Goal: Task Accomplishment & Management: Use online tool/utility

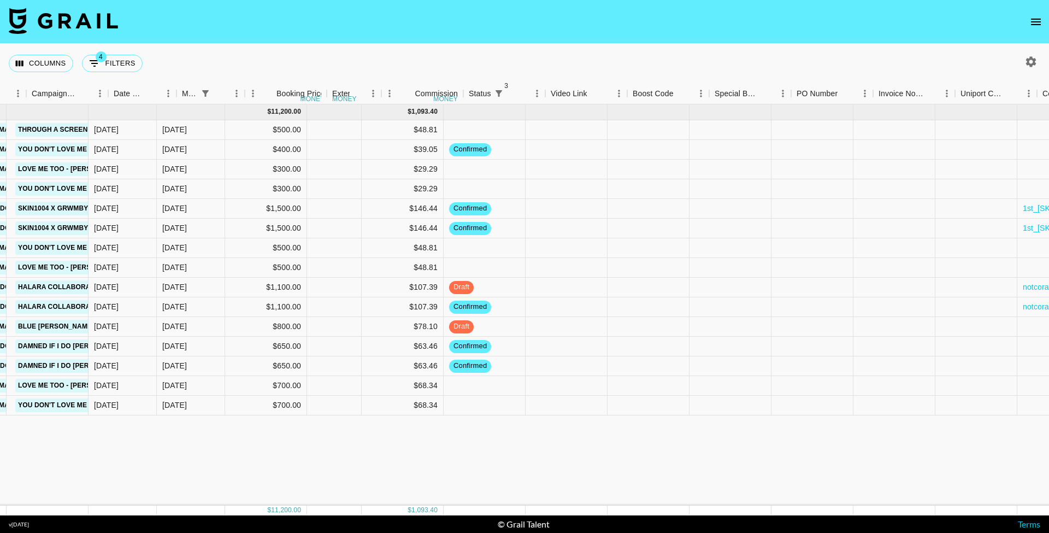
scroll to position [0, 587]
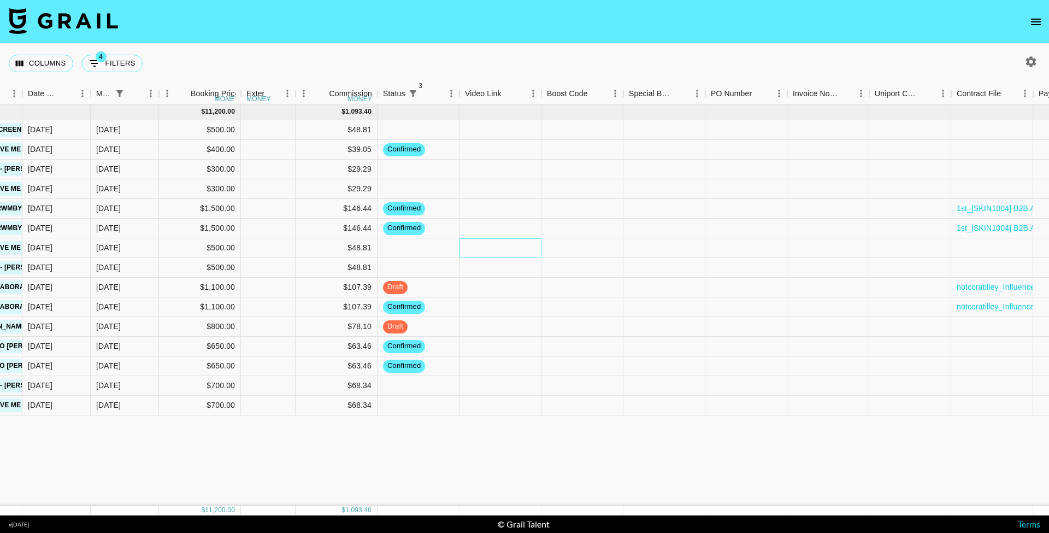
click at [469, 252] on div at bounding box center [501, 248] width 82 height 20
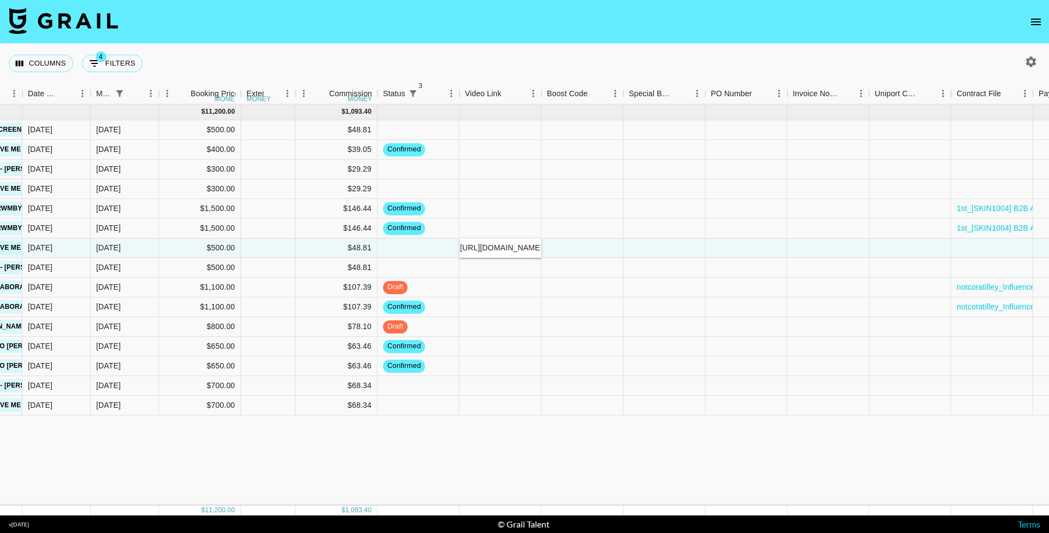
type input "[URL][DOMAIN_NAME][DOMAIN_NAME]"
click at [606, 235] on div at bounding box center [582, 229] width 82 height 20
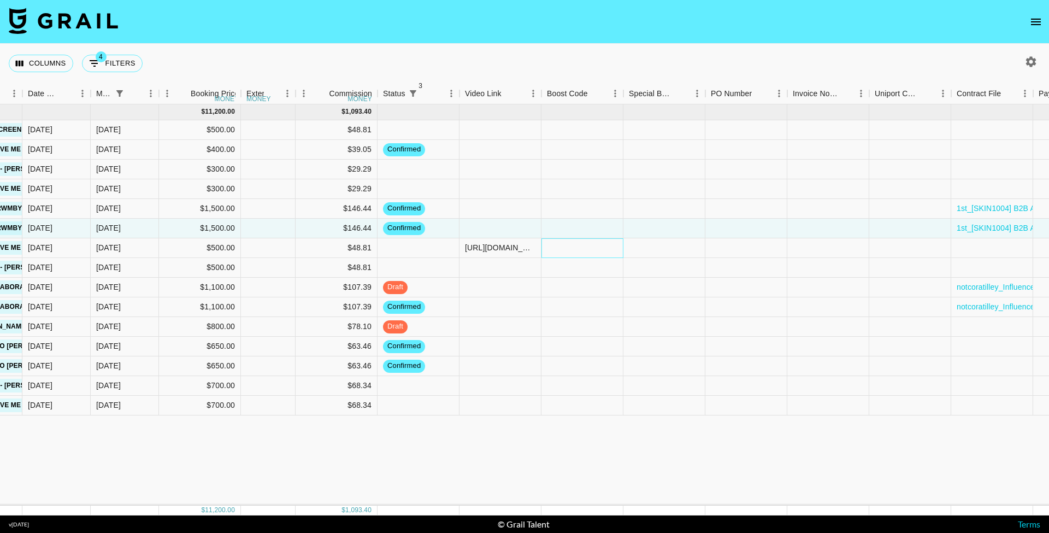
click at [563, 251] on div at bounding box center [582, 248] width 82 height 20
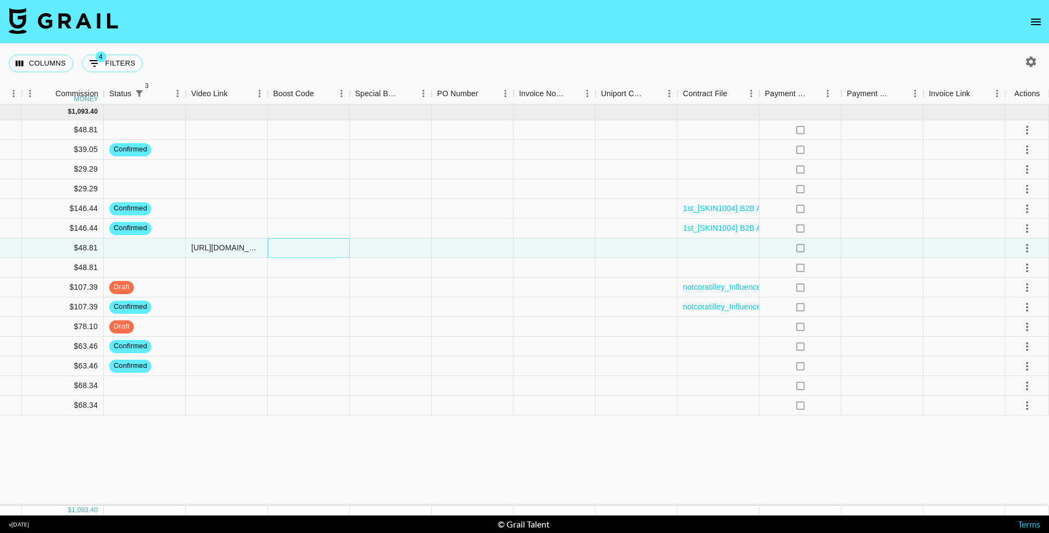
scroll to position [0, 861]
click at [1025, 244] on icon "select merge strategy" at bounding box center [1027, 247] width 13 height 13
click at [1011, 321] on div "Approve" at bounding box center [1026, 315] width 52 height 11
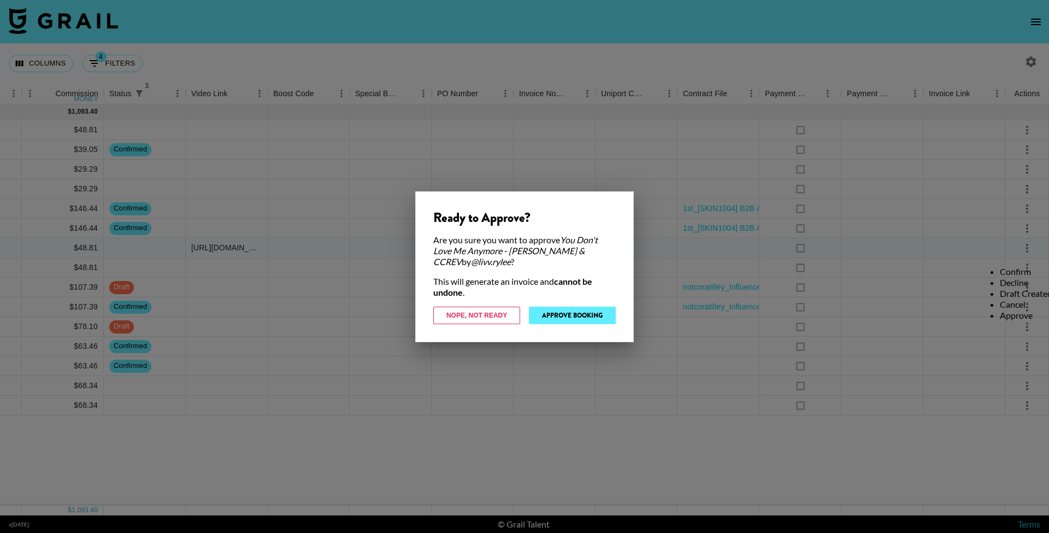
click at [605, 319] on button "Approve Booking" at bounding box center [572, 315] width 87 height 17
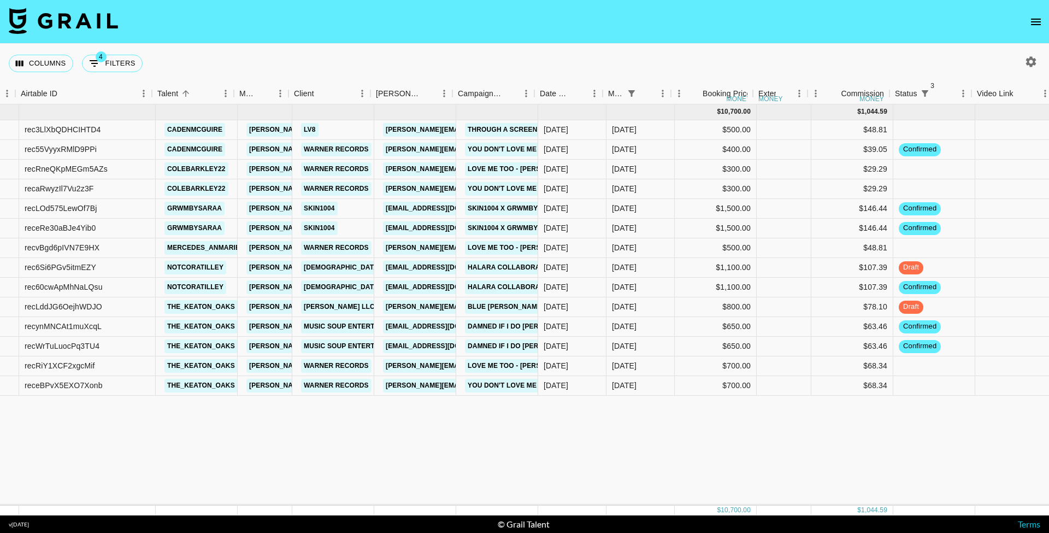
scroll to position [0, 102]
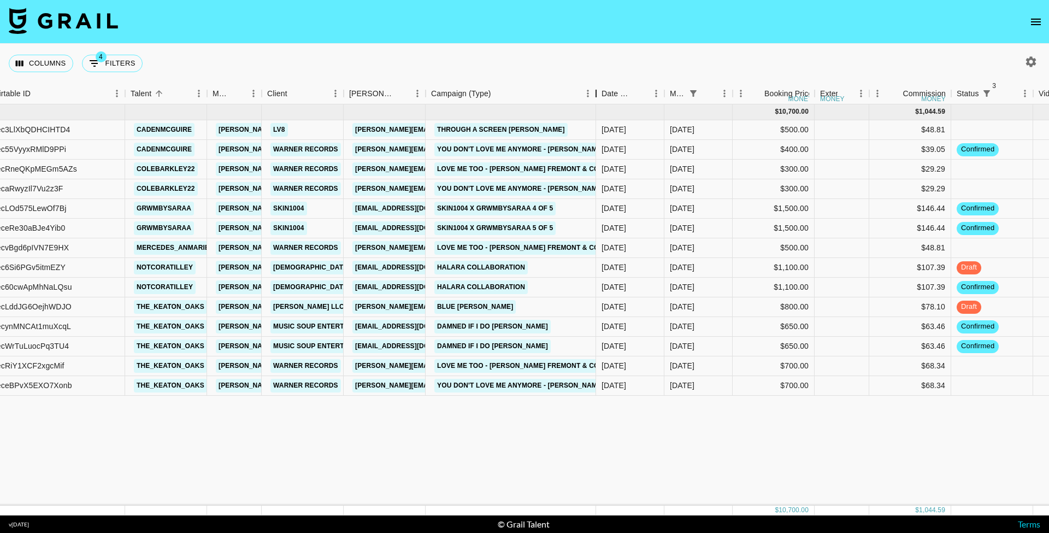
drag, startPoint x: 507, startPoint y: 99, endPoint x: 601, endPoint y: 99, distance: 94.0
click at [601, 99] on div "Campaign (Type)" at bounding box center [596, 93] width 13 height 21
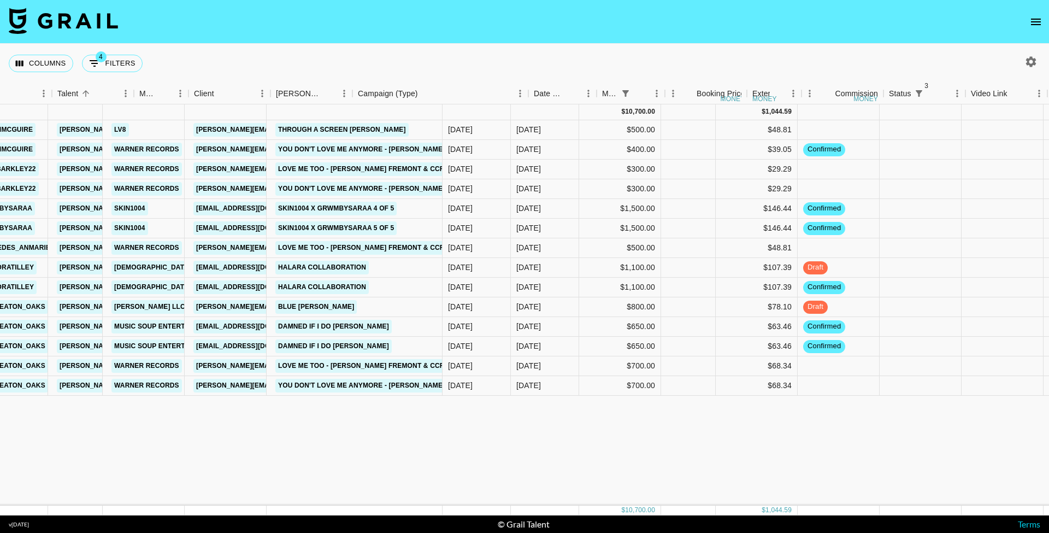
scroll to position [0, 317]
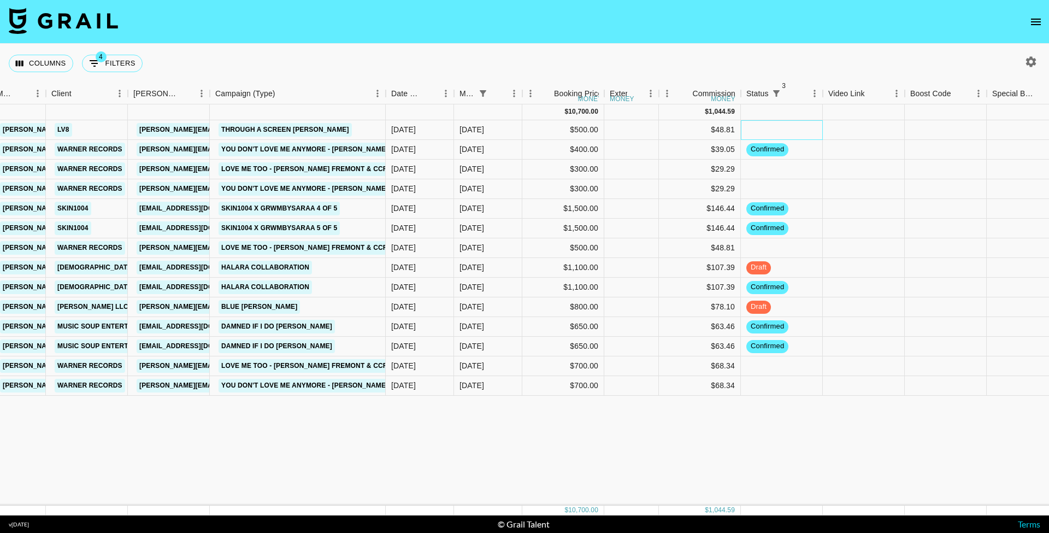
click at [796, 127] on div at bounding box center [782, 130] width 82 height 20
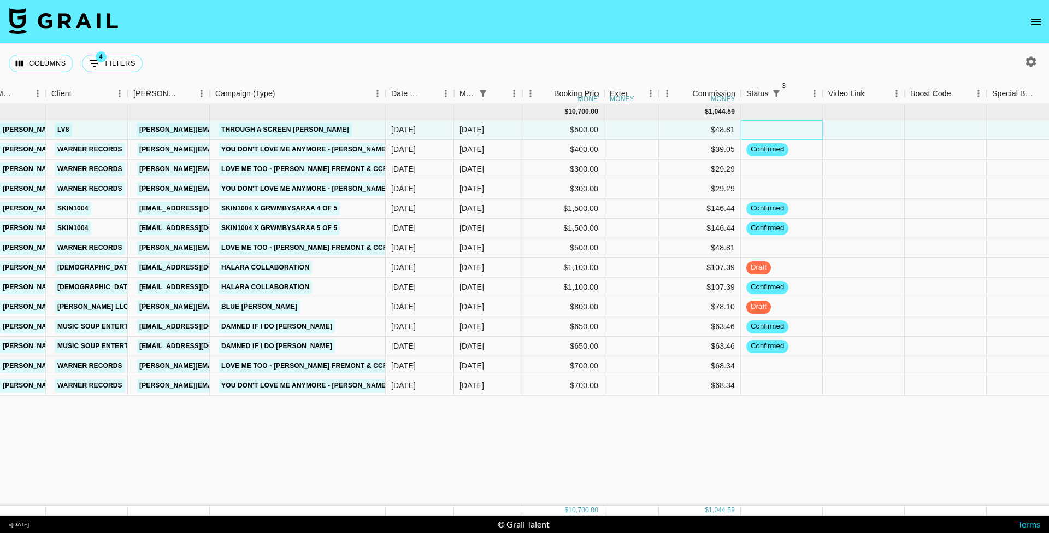
click at [796, 127] on div at bounding box center [782, 130] width 82 height 20
click at [845, 128] on div at bounding box center [864, 130] width 82 height 20
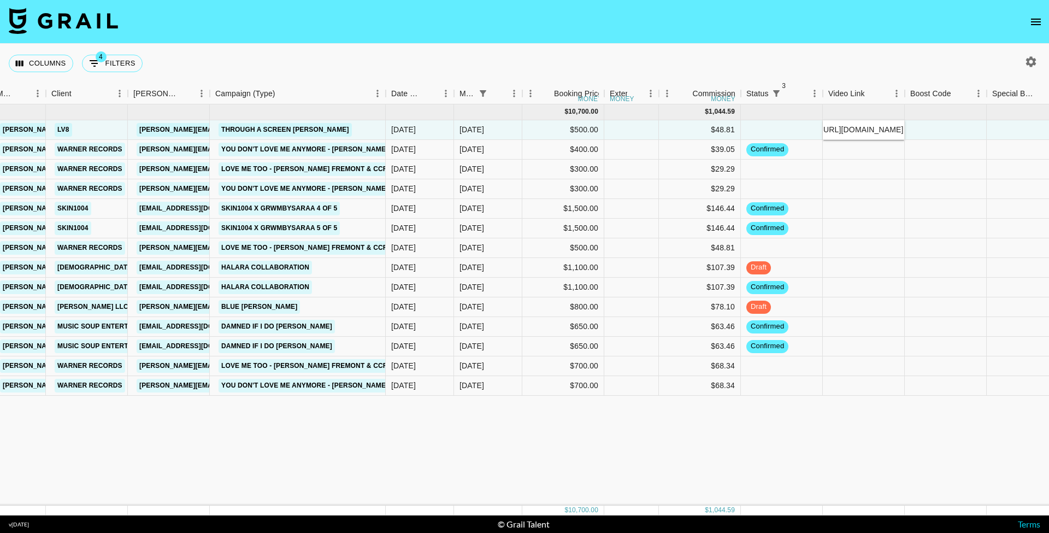
type input "[URL][DOMAIN_NAME]"
click at [908, 130] on div at bounding box center [946, 130] width 82 height 20
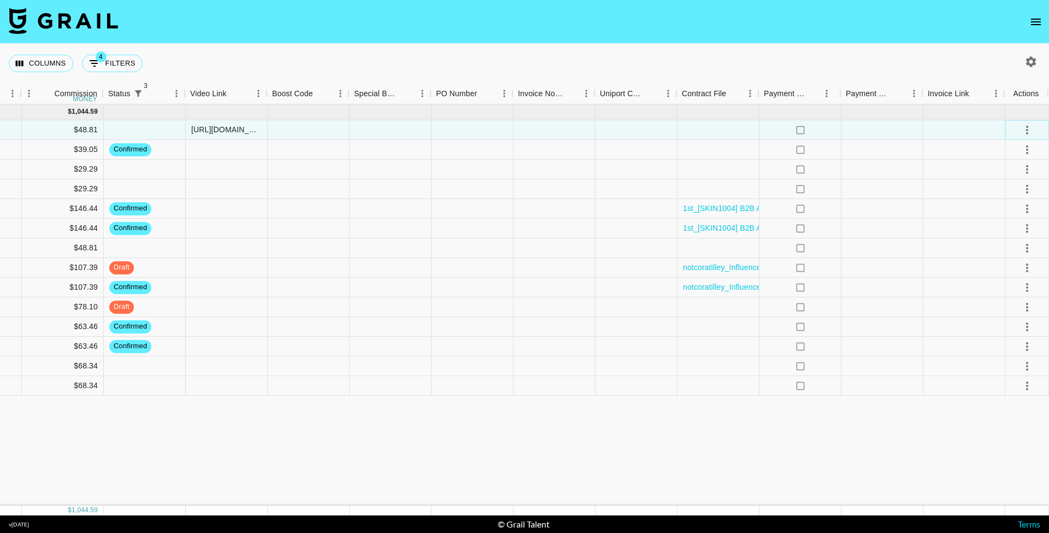
click at [1028, 134] on icon "select merge strategy" at bounding box center [1027, 129] width 13 height 13
click at [1012, 203] on div "Approve" at bounding box center [1026, 197] width 52 height 11
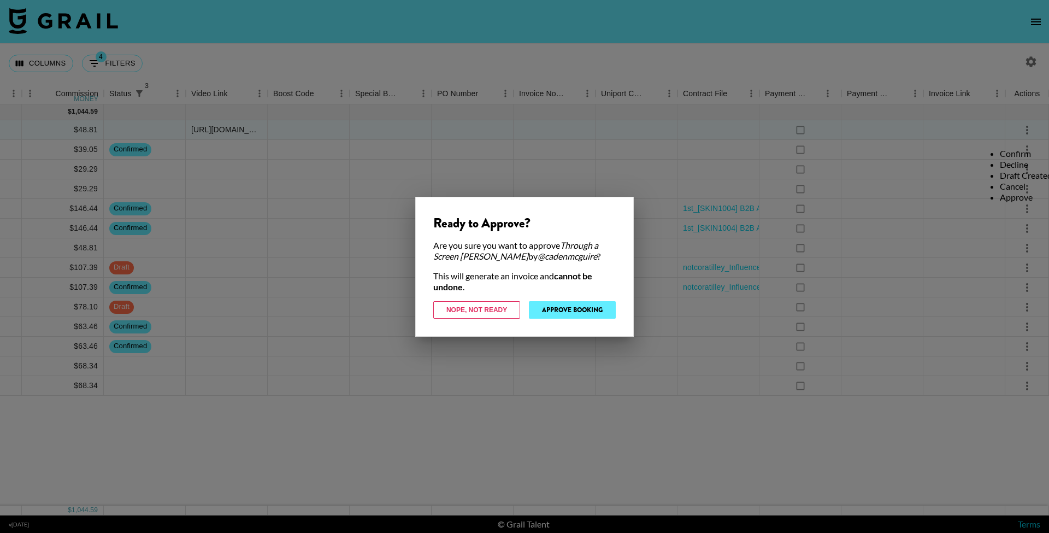
click at [592, 308] on button "Approve Booking" at bounding box center [572, 309] width 87 height 17
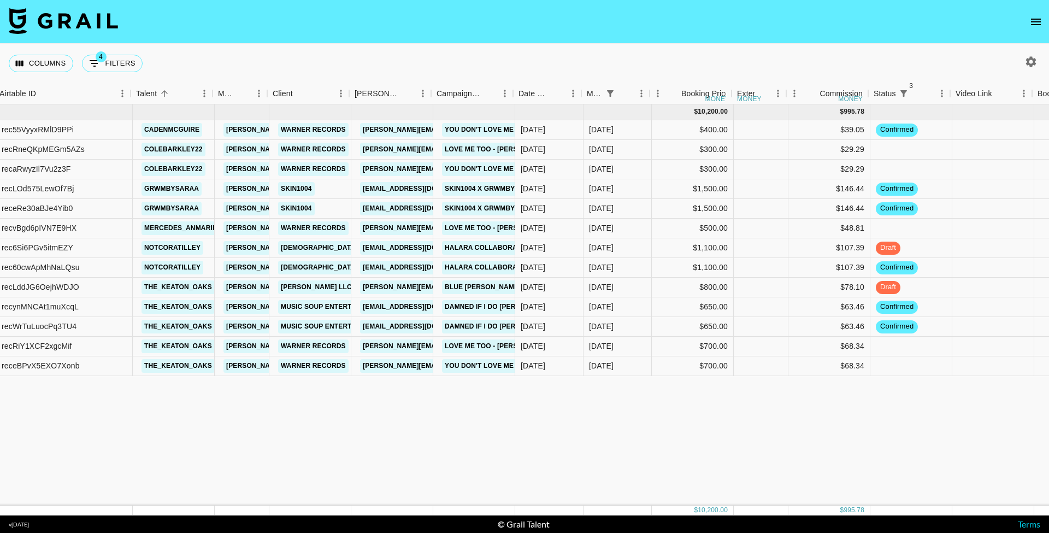
scroll to position [0, 96]
